Goal: Information Seeking & Learning: Learn about a topic

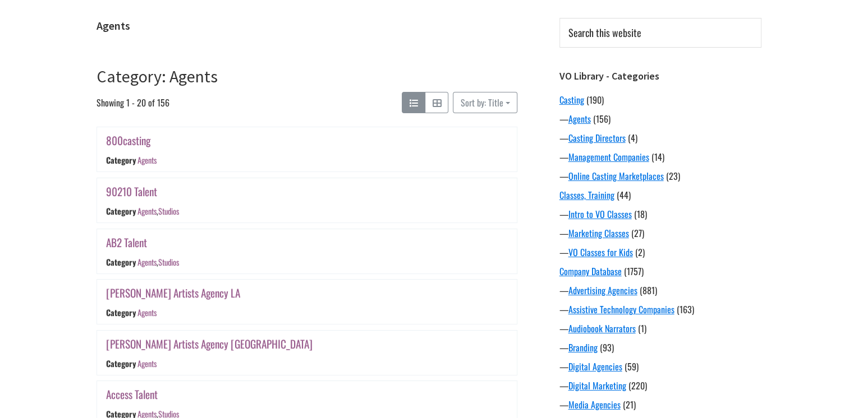
scroll to position [112, 0]
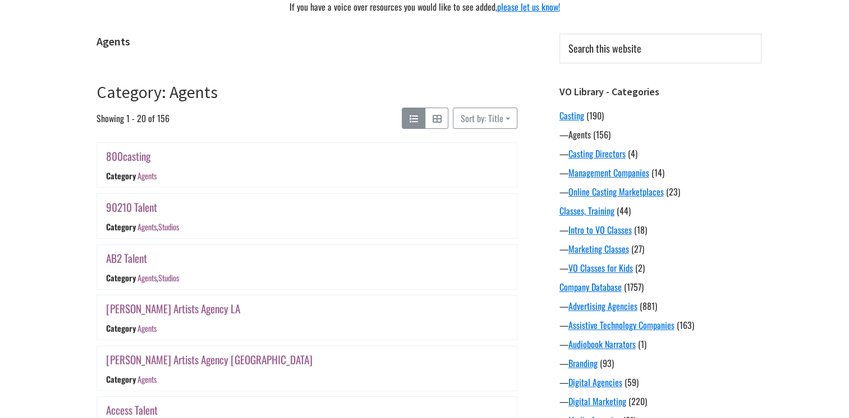
click at [584, 136] on link "Agents" at bounding box center [579, 134] width 22 height 13
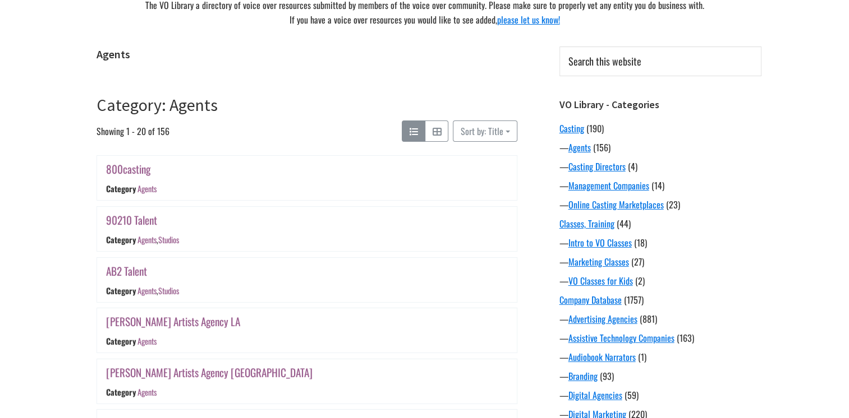
scroll to position [112, 0]
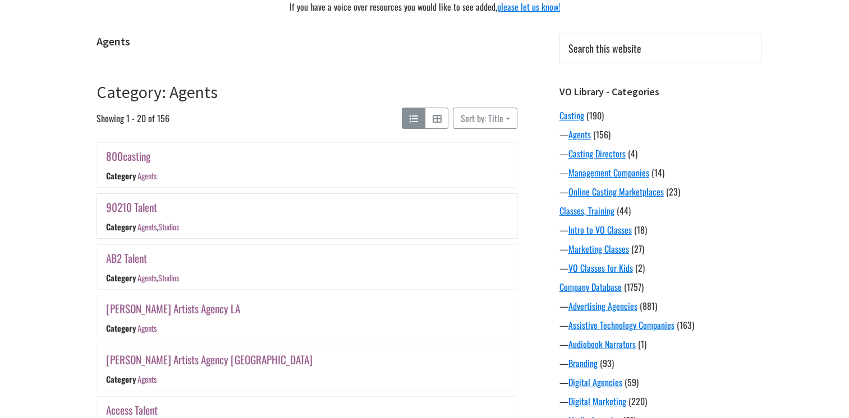
click at [147, 209] on link "90210 Talent" at bounding box center [131, 207] width 51 height 16
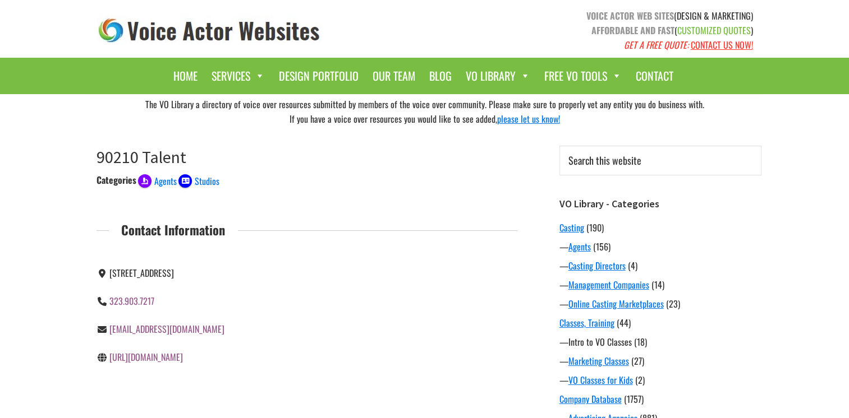
click at [620, 344] on link "Intro to VO Classes" at bounding box center [599, 341] width 63 height 13
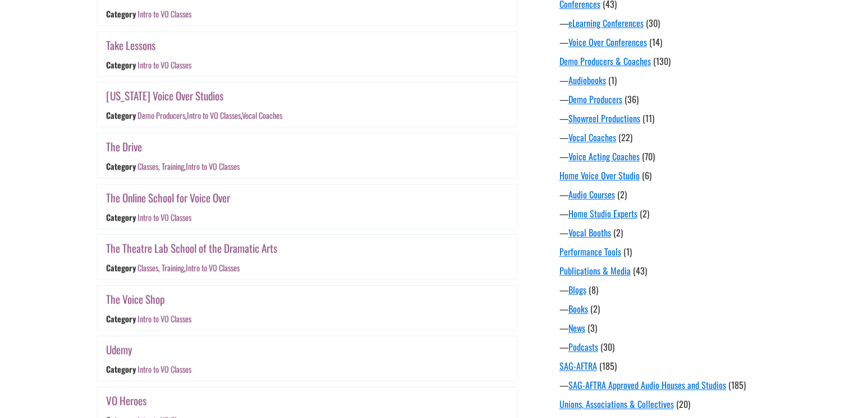
scroll to position [673, 0]
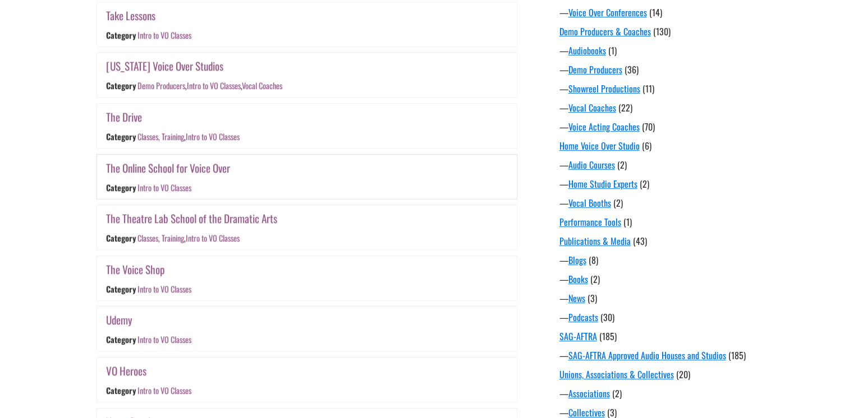
click at [181, 194] on link "Intro to VO Classes" at bounding box center [164, 188] width 54 height 12
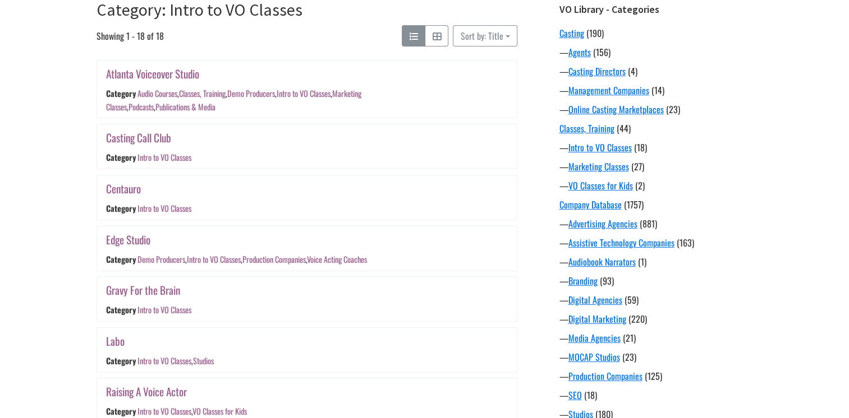
scroll to position [168, 0]
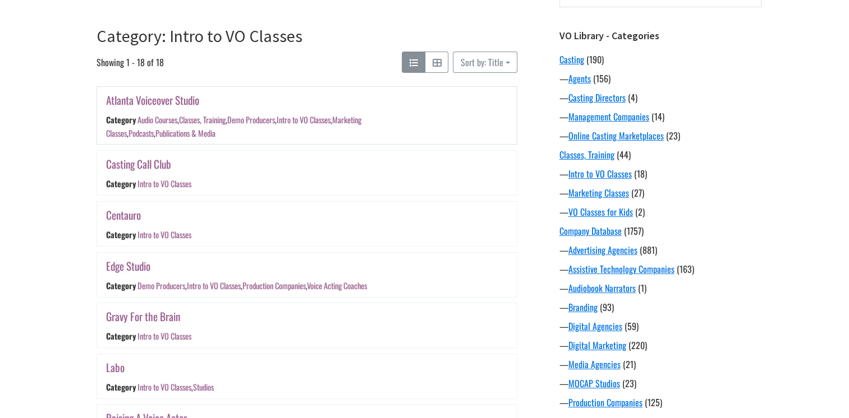
click at [314, 121] on link "Intro to VO Classes" at bounding box center [303, 120] width 54 height 12
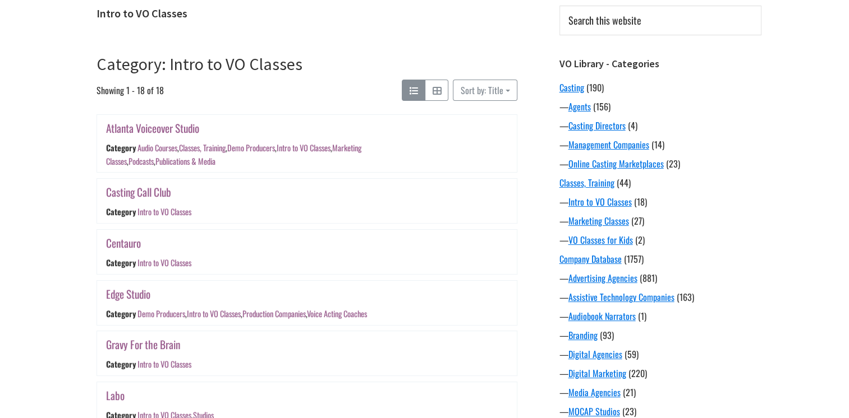
scroll to position [168, 0]
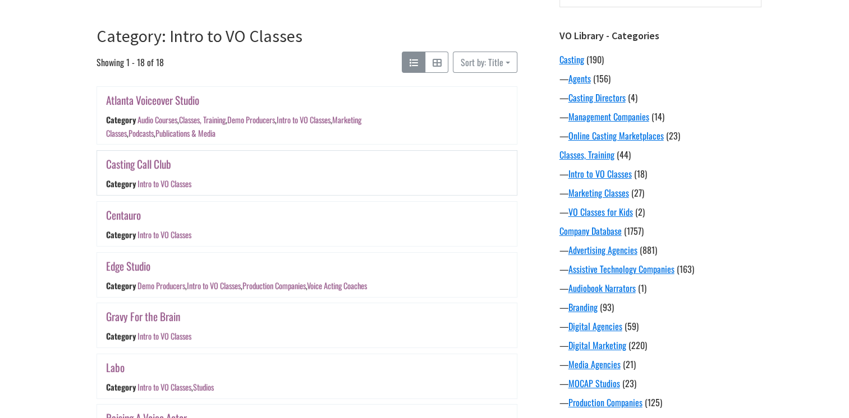
click at [186, 185] on link "Intro to VO Classes" at bounding box center [164, 184] width 54 height 12
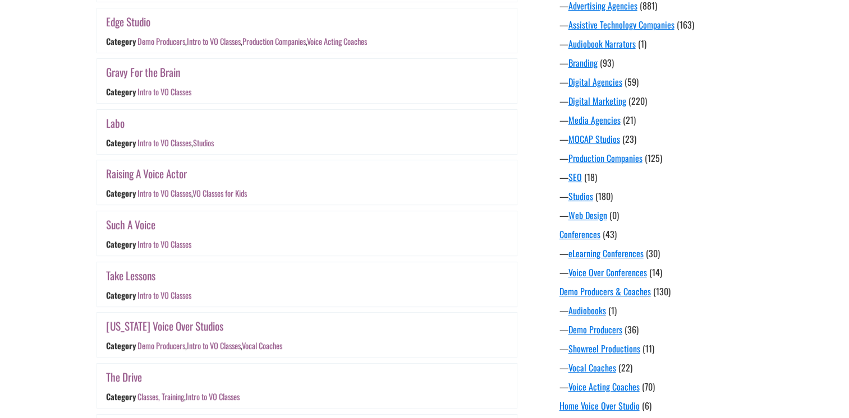
scroll to position [132, 0]
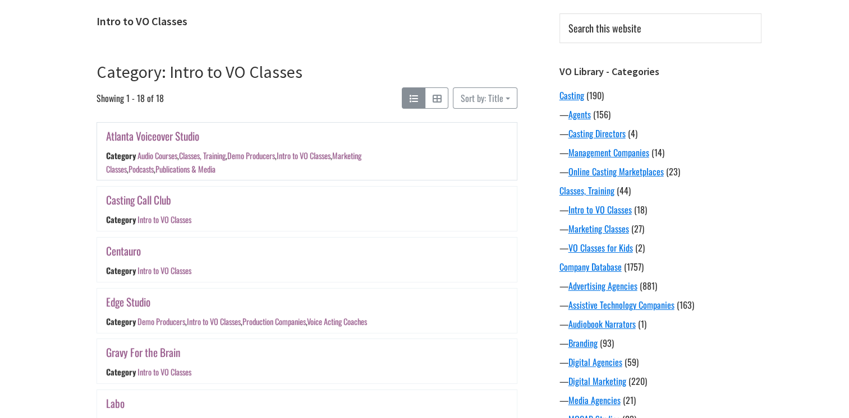
click at [171, 140] on link "Atlanta Voiceover Studio" at bounding box center [152, 136] width 93 height 16
